Goal: Check status: Check status

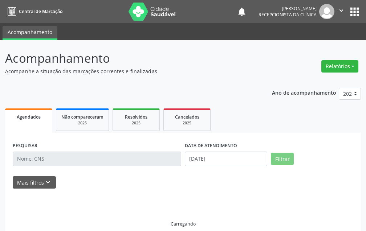
select select "8"
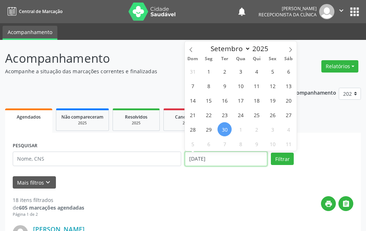
click at [225, 160] on input "[DATE]" at bounding box center [226, 159] width 82 height 15
click at [275, 144] on span "10" at bounding box center [272, 144] width 14 height 14
type input "[DATE]"
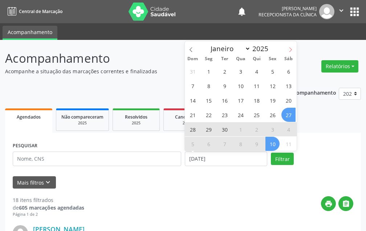
click at [286, 51] on span at bounding box center [290, 47] width 12 height 12
select select "9"
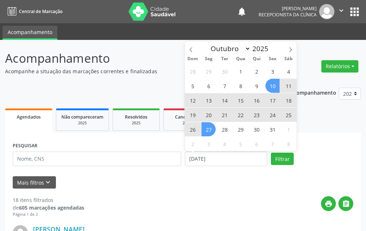
click at [207, 122] on span "27" at bounding box center [208, 129] width 14 height 14
select select "9"
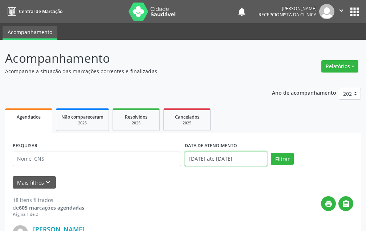
click at [258, 157] on input "[DATE] até [DATE]" at bounding box center [226, 159] width 82 height 15
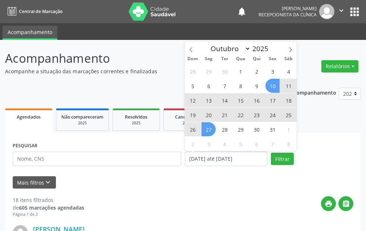
click at [209, 114] on span "20" at bounding box center [208, 115] width 14 height 14
type input "[DATE]"
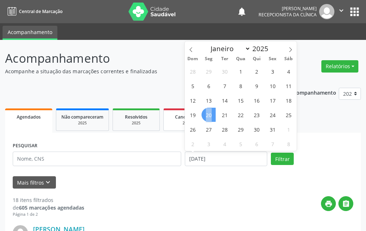
click at [208, 114] on span "20" at bounding box center [208, 115] width 14 height 14
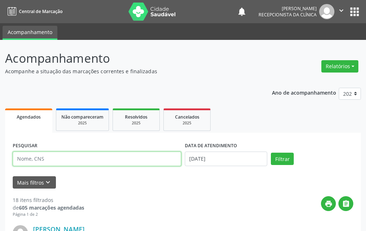
click at [101, 155] on input "text" at bounding box center [97, 159] width 168 height 15
type input "[PERSON_NAME]"
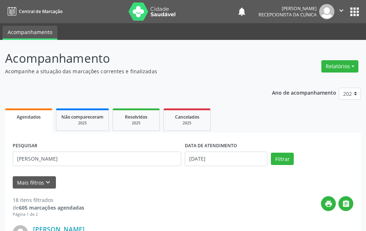
click at [269, 172] on form "PESQUISAR [PERSON_NAME] DATA DE ATENDIMENTO [DATE] Filtrar UNIDADE DE REFERÊNCI…" at bounding box center [183, 164] width 341 height 48
click at [284, 157] on button "Filtrar" at bounding box center [282, 159] width 23 height 12
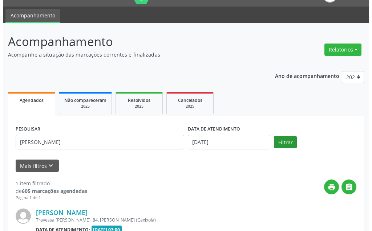
scroll to position [97, 0]
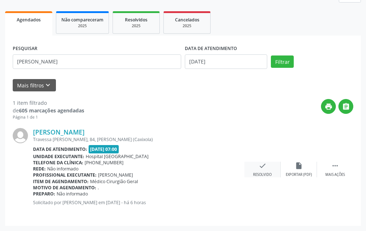
click at [258, 171] on div "check Resolvido" at bounding box center [262, 170] width 36 height 16
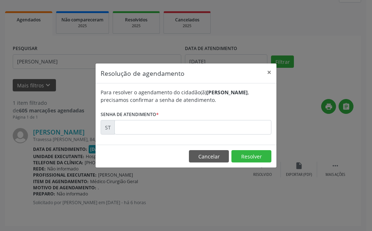
click at [201, 141] on div "Para resolver o agendamento do cidadão(ã) [PERSON_NAME] , precisamos confirmar …" at bounding box center [185, 113] width 181 height 61
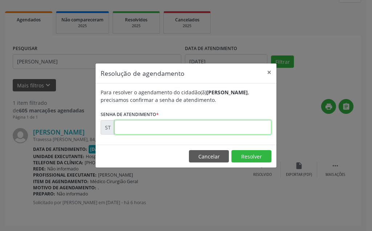
click at [219, 126] on input "text" at bounding box center [192, 127] width 157 height 15
drag, startPoint x: 206, startPoint y: 129, endPoint x: 146, endPoint y: 131, distance: 60.3
click at [146, 131] on input "text" at bounding box center [192, 127] width 157 height 15
type input "00025415"
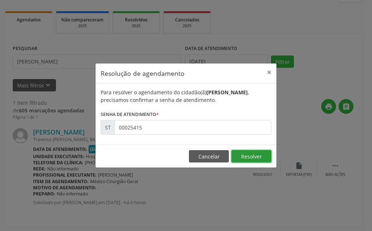
click at [254, 154] on button "Resolver" at bounding box center [251, 156] width 40 height 12
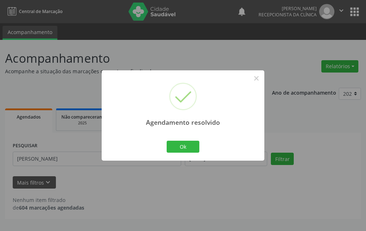
scroll to position [0, 0]
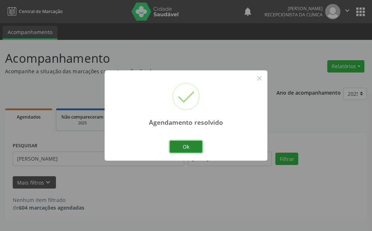
click at [198, 144] on button "Ok" at bounding box center [186, 147] width 33 height 12
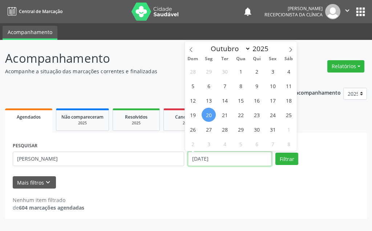
click at [222, 162] on input "[DATE]" at bounding box center [230, 159] width 84 height 15
click at [270, 117] on span "24" at bounding box center [272, 115] width 14 height 14
type input "[DATE]"
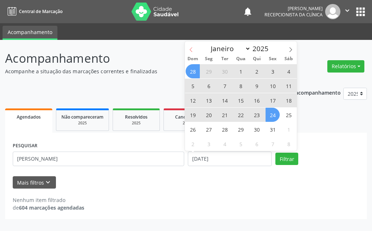
click at [191, 49] on icon at bounding box center [190, 49] width 5 height 5
select select "8"
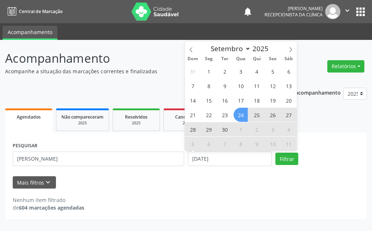
click at [240, 115] on span "24" at bounding box center [240, 115] width 14 height 14
click at [240, 115] on ul "Agendados Não compareceram 2025 Resolvidos 2025 Cancelados 2025" at bounding box center [186, 120] width 362 height 26
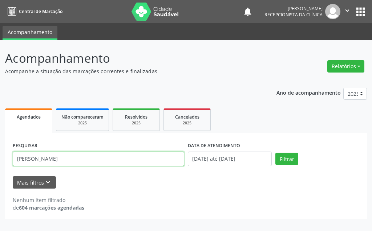
click at [87, 155] on input "[PERSON_NAME]" at bounding box center [98, 159] width 171 height 15
type input "a"
type input "expe"
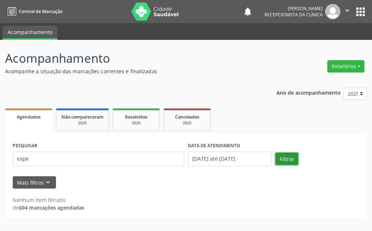
click at [281, 159] on button "Filtrar" at bounding box center [286, 159] width 23 height 12
click at [144, 125] on div "2025" at bounding box center [136, 123] width 36 height 5
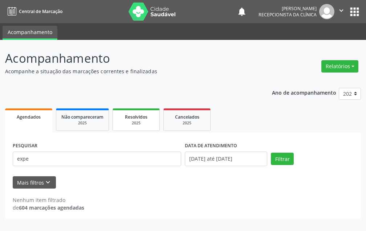
select select "8"
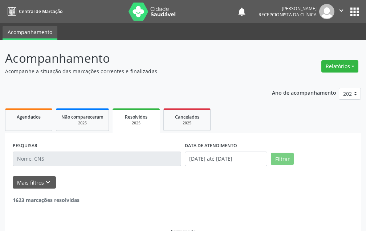
click at [144, 119] on span "Resolvidos" at bounding box center [136, 117] width 23 height 6
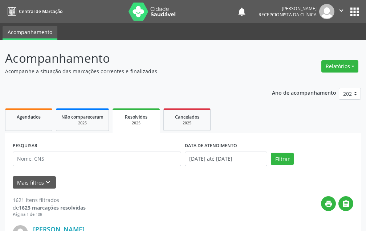
click at [142, 121] on div "2025" at bounding box center [136, 123] width 37 height 5
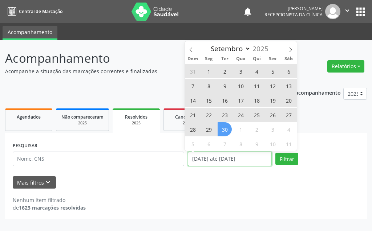
click at [221, 163] on input "[DATE] até [DATE]" at bounding box center [230, 159] width 84 height 15
click at [240, 116] on span "24" at bounding box center [240, 115] width 14 height 14
type input "[DATE]"
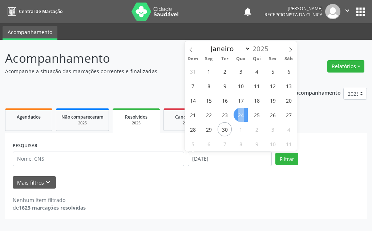
click at [240, 116] on span "24" at bounding box center [240, 115] width 14 height 14
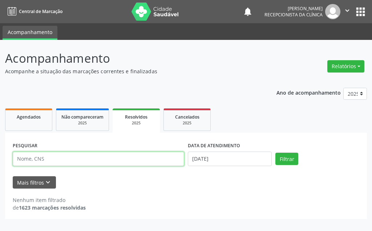
click at [95, 166] on input "text" at bounding box center [98, 159] width 171 height 15
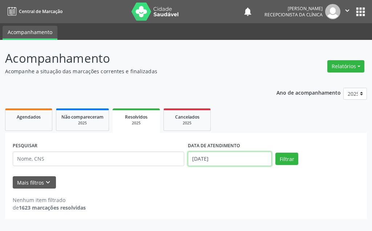
click at [204, 162] on input "[DATE]" at bounding box center [230, 159] width 84 height 15
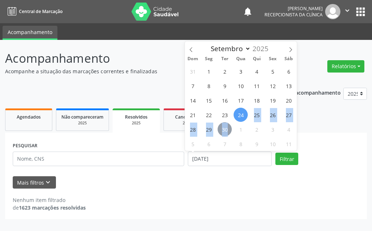
drag, startPoint x: 242, startPoint y: 116, endPoint x: 230, endPoint y: 126, distance: 16.3
click at [230, 126] on div "31 1 2 3 4 5 6 7 8 9 10 11 12 13 14 15 16 17 18 19 20 21 22 23 24 25 26 27 28 2…" at bounding box center [241, 107] width 112 height 87
click at [282, 158] on button "Filtrar" at bounding box center [286, 159] width 23 height 12
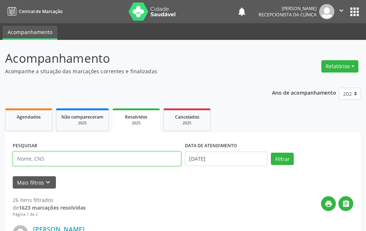
click at [79, 159] on input "text" at bounding box center [97, 159] width 168 height 15
type input "expe"
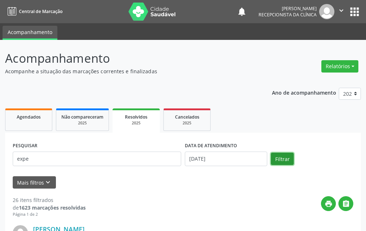
click at [281, 161] on button "Filtrar" at bounding box center [282, 159] width 23 height 12
click at [26, 118] on span "Agendados" at bounding box center [29, 117] width 24 height 6
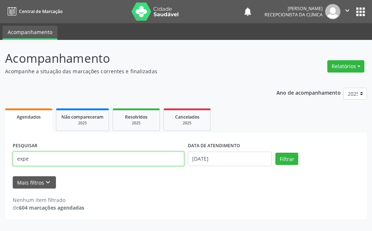
click at [50, 161] on input "expe" at bounding box center [98, 159] width 171 height 15
click at [48, 155] on input "expe" at bounding box center [98, 159] width 171 height 15
type input "exp"
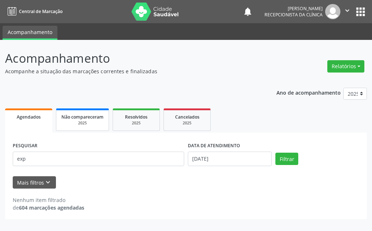
click at [94, 119] on span "Não compareceram" at bounding box center [82, 117] width 42 height 6
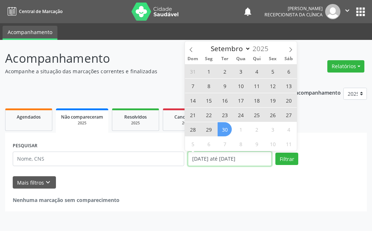
click at [210, 157] on input "[DATE] até [DATE]" at bounding box center [230, 159] width 84 height 15
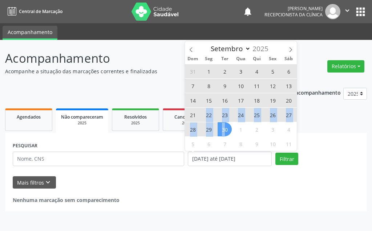
drag, startPoint x: 207, startPoint y: 117, endPoint x: 225, endPoint y: 132, distance: 23.9
click at [225, 132] on div "31 1 2 3 4 5 6 7 8 9 10 11 12 13 14 15 16 17 18 19 20 21 22 23 24 25 26 27 28 2…" at bounding box center [241, 107] width 112 height 87
select select "8"
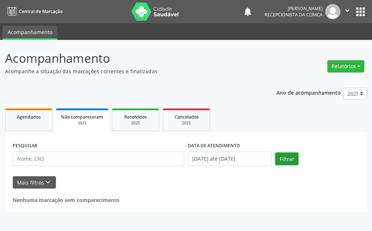
click at [285, 159] on button "Filtrar" at bounding box center [286, 159] width 23 height 12
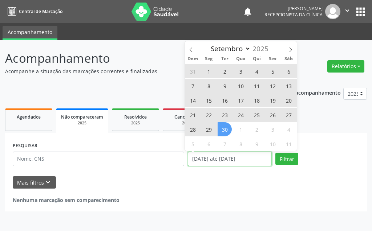
click at [204, 156] on input "[DATE] até [DATE]" at bounding box center [230, 159] width 84 height 15
click at [225, 114] on span "23" at bounding box center [224, 115] width 14 height 14
type input "[DATE]"
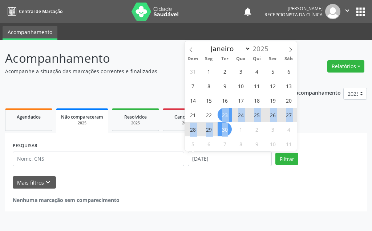
click at [223, 130] on div "31 1 2 3 4 5 6 7 8 9 10 11 12 13 14 15 16 17 18 19 20 21 22 23 24 25 26 27 28 2…" at bounding box center [241, 107] width 112 height 87
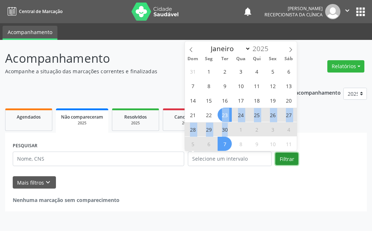
click at [282, 161] on button "Filtrar" at bounding box center [286, 159] width 23 height 12
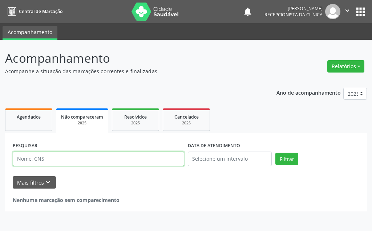
click at [65, 161] on input "text" at bounding box center [98, 159] width 171 height 15
type input "ex"
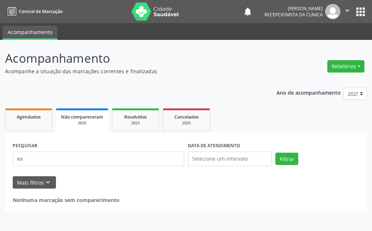
click at [106, 174] on form "PESQUISAR ex DATA DE ATENDIMENTO Filtrar UNIDADE DE REFERÊNCIA Selecione uma UB…" at bounding box center [186, 164] width 346 height 48
click at [291, 159] on button "Filtrar" at bounding box center [286, 159] width 23 height 12
click at [37, 122] on link "Agendados" at bounding box center [28, 120] width 47 height 23
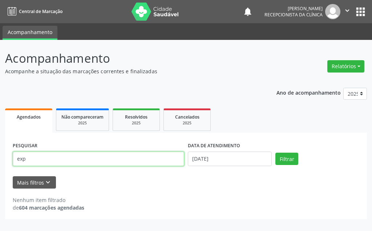
click at [135, 163] on input "exp" at bounding box center [98, 159] width 171 height 15
type input "e"
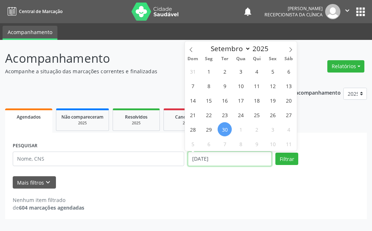
click at [244, 163] on input "[DATE]" at bounding box center [230, 159] width 84 height 15
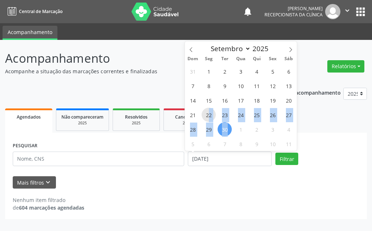
drag, startPoint x: 208, startPoint y: 118, endPoint x: 228, endPoint y: 132, distance: 24.9
click at [228, 132] on div "31 1 2 3 4 5 6 7 8 9 10 11 12 13 14 15 16 17 18 19 20 21 22 23 24 25 26 27 28 2…" at bounding box center [241, 107] width 112 height 87
click at [228, 132] on span "30" at bounding box center [224, 129] width 14 height 14
type input "[DATE]"
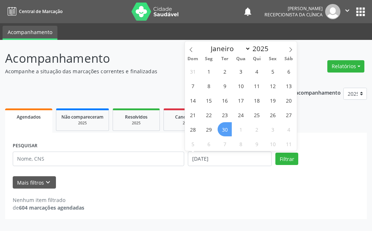
click at [228, 132] on span "30" at bounding box center [224, 129] width 14 height 14
select select "8"
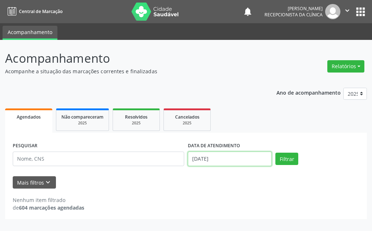
click at [211, 161] on input "[DATE]" at bounding box center [230, 159] width 84 height 15
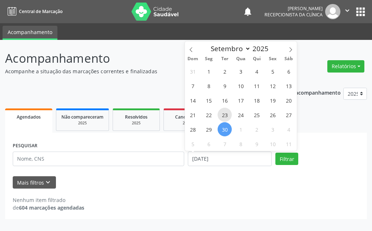
click at [223, 115] on span "23" at bounding box center [224, 115] width 14 height 14
type input "[DATE]"
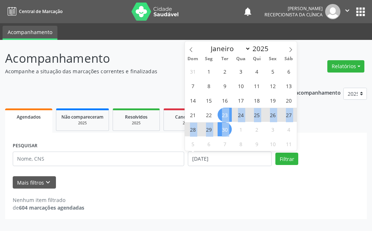
click at [226, 131] on div "31 1 2 3 4 5 6 7 8 9 10 11 12 13 14 15 16 17 18 19 20 21 22 23 24 25 26 27 28 2…" at bounding box center [241, 107] width 112 height 87
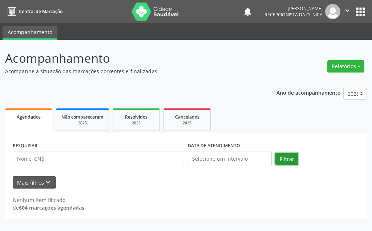
click at [286, 160] on button "Filtrar" at bounding box center [286, 159] width 23 height 12
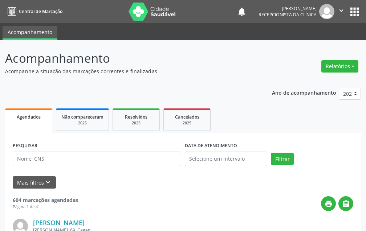
click at [34, 119] on span "Agendados" at bounding box center [29, 117] width 24 height 6
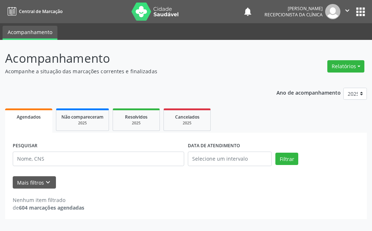
click at [34, 119] on span "Agendados" at bounding box center [29, 117] width 24 height 6
click at [28, 121] on link "Agendados" at bounding box center [28, 121] width 47 height 24
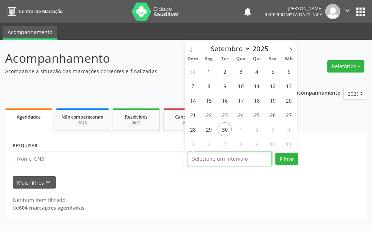
click at [226, 158] on input "text" at bounding box center [230, 159] width 84 height 15
click at [211, 70] on span "1" at bounding box center [208, 71] width 14 height 14
type input "[DATE]"
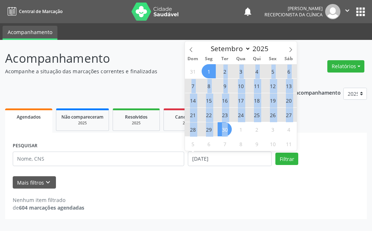
click at [226, 128] on div "31 1 2 3 4 5 6 7 8 9 10 11 12 13 14 15 16 17 18 19 20 21 22 23 24 25 26 27 28 2…" at bounding box center [241, 107] width 112 height 87
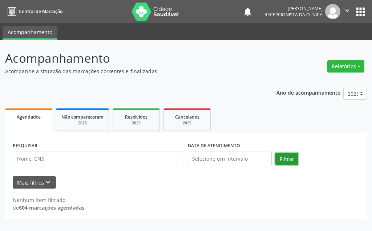
click at [290, 160] on button "Filtrar" at bounding box center [286, 159] width 23 height 12
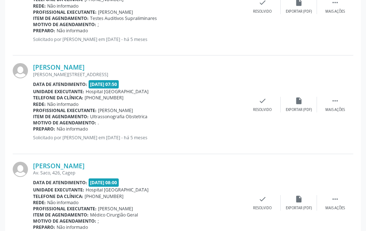
scroll to position [73, 0]
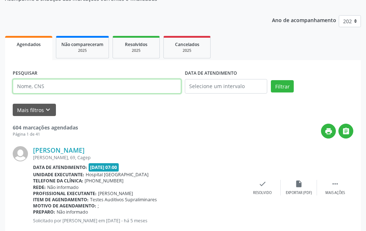
click at [79, 87] on input "text" at bounding box center [97, 86] width 168 height 15
type input "ex"
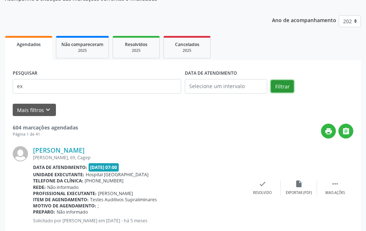
click at [285, 86] on button "Filtrar" at bounding box center [282, 86] width 23 height 12
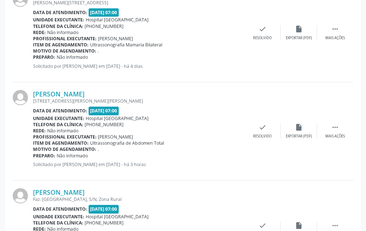
scroll to position [786, 0]
